Goal: Task Accomplishment & Management: Manage account settings

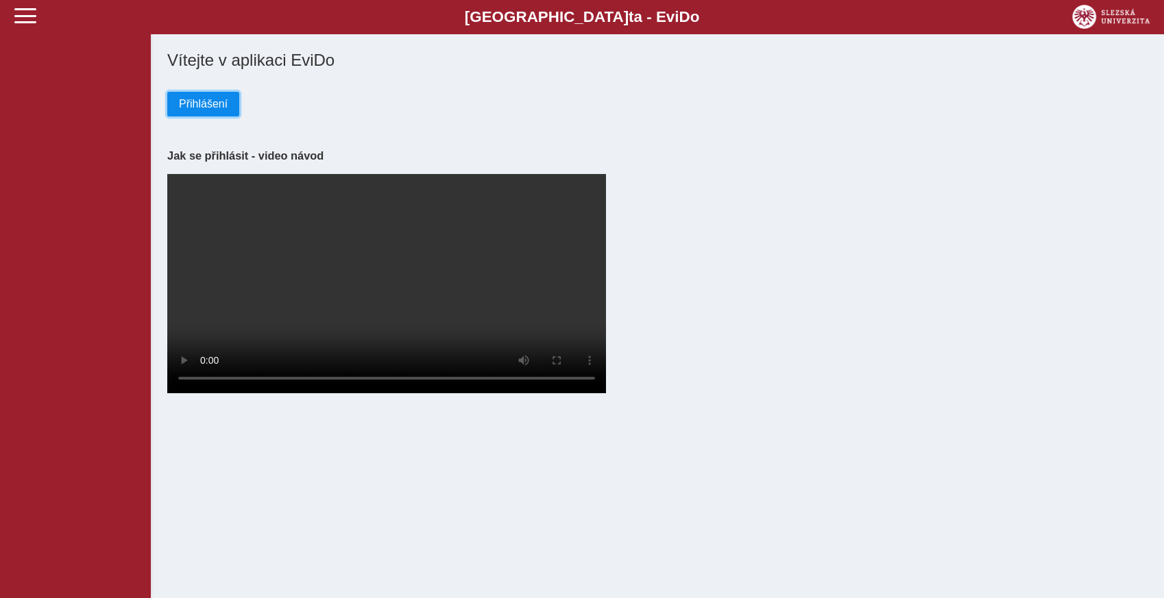
click at [188, 108] on span "Přihlášení" at bounding box center [203, 104] width 49 height 12
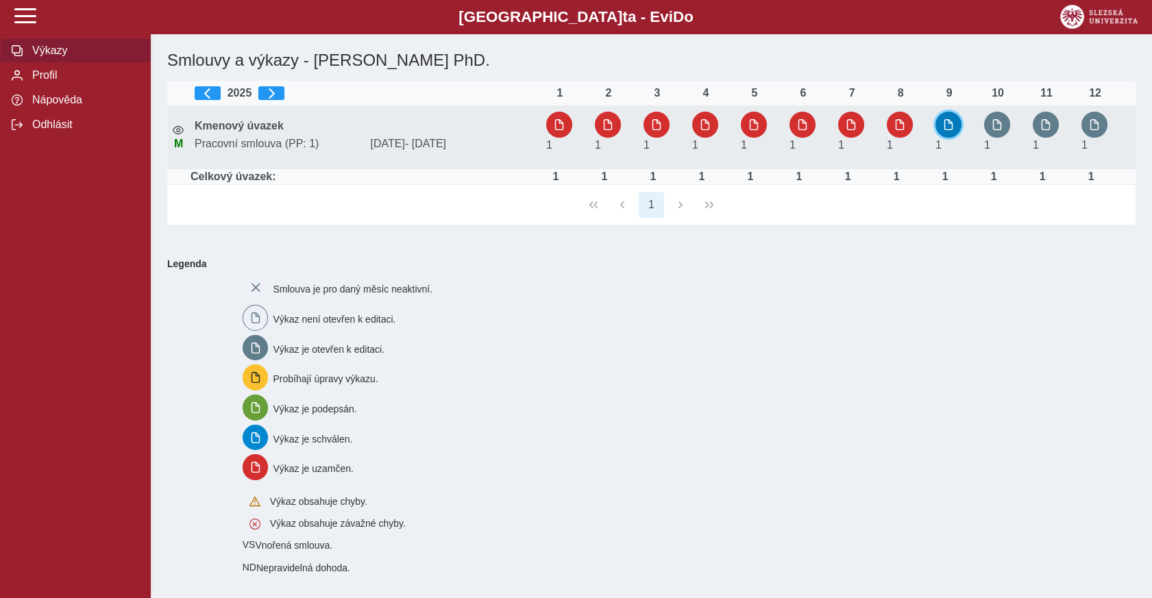
click at [949, 121] on span "button" at bounding box center [948, 124] width 11 height 11
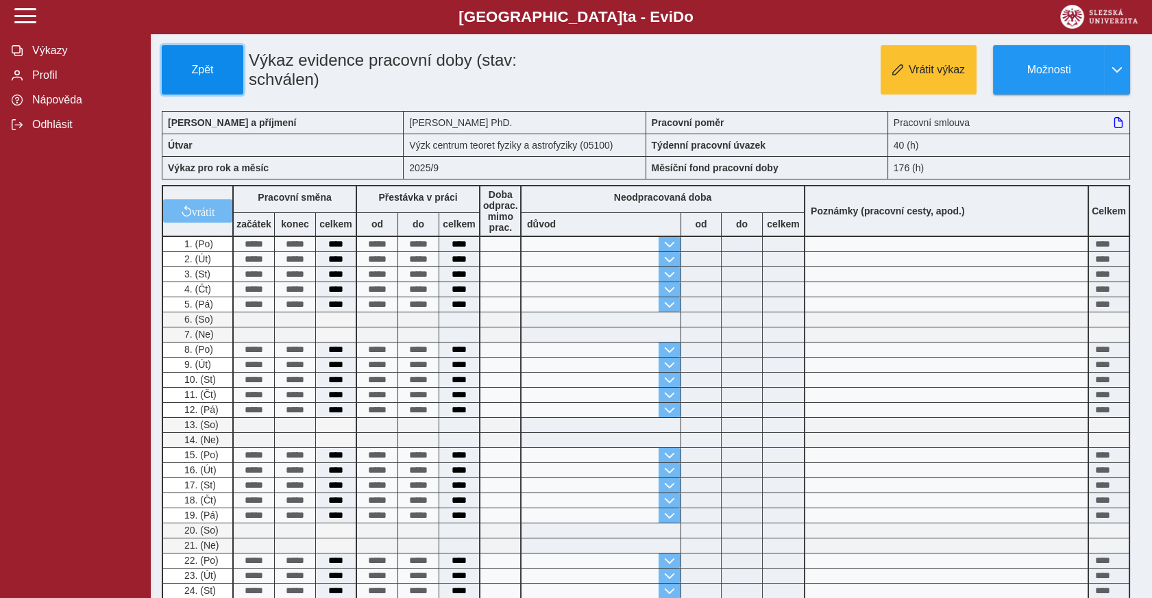
click at [215, 59] on button "Zpět" at bounding box center [203, 69] width 82 height 49
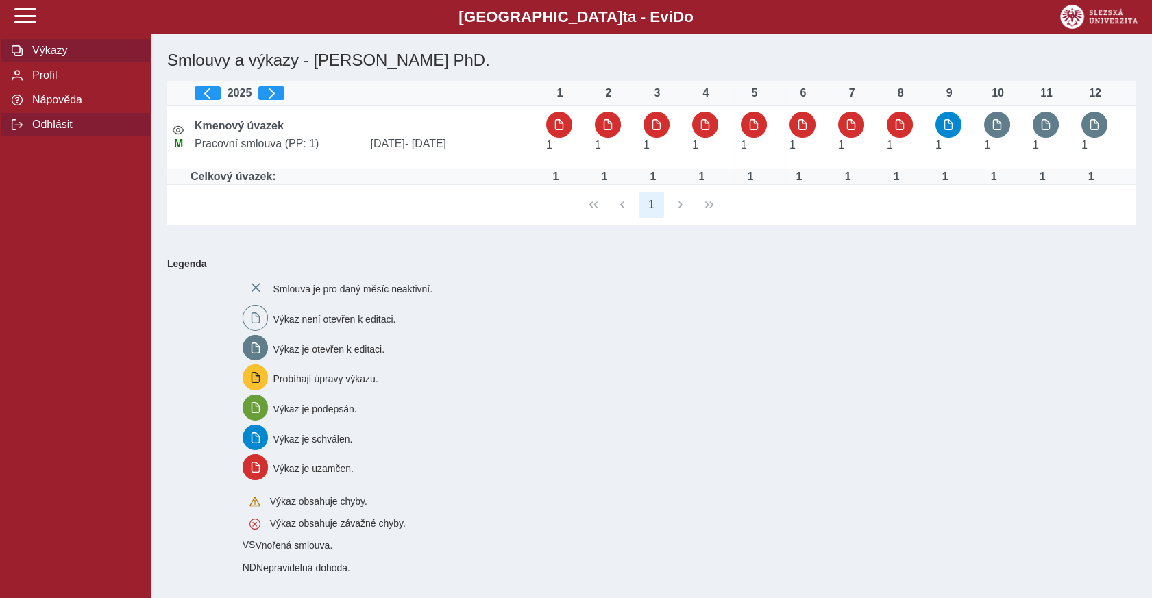
click at [60, 131] on span "Odhlásit" at bounding box center [83, 125] width 111 height 12
